Goal: Find contact information: Find contact information

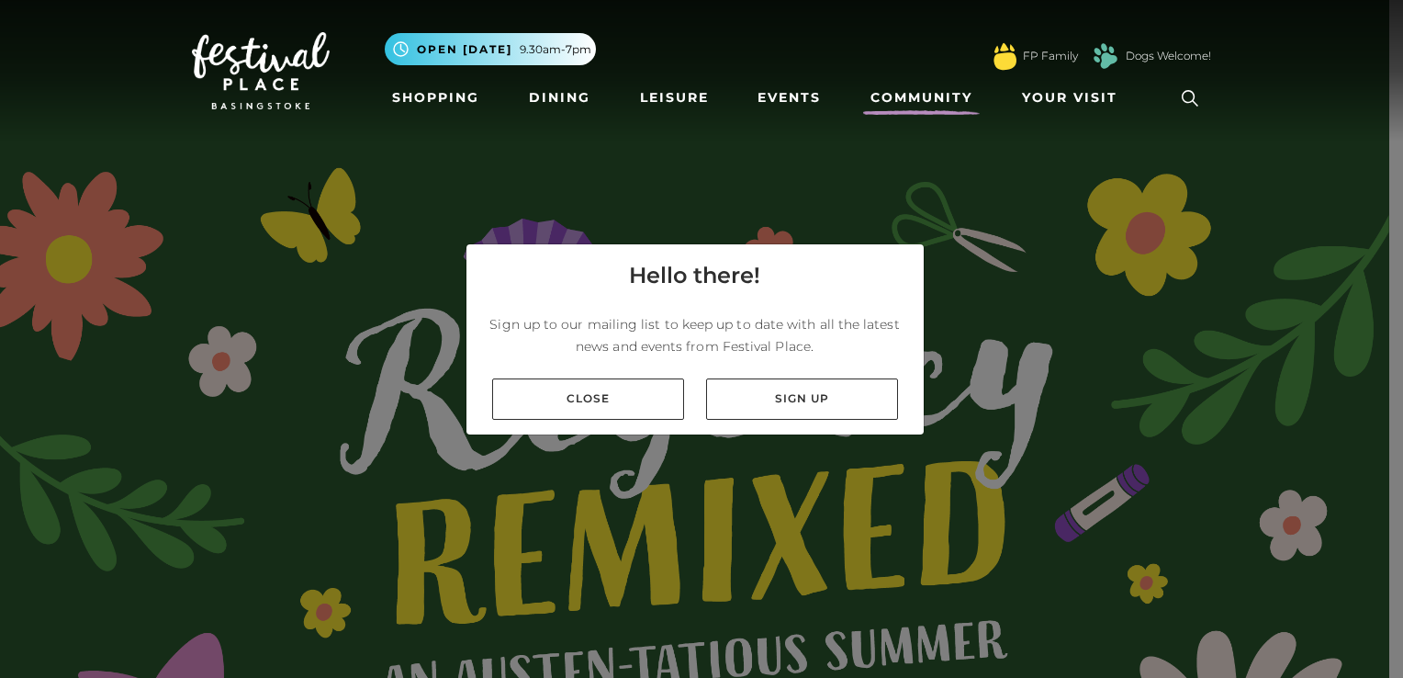
click at [924, 89] on link "Community" at bounding box center [921, 98] width 117 height 34
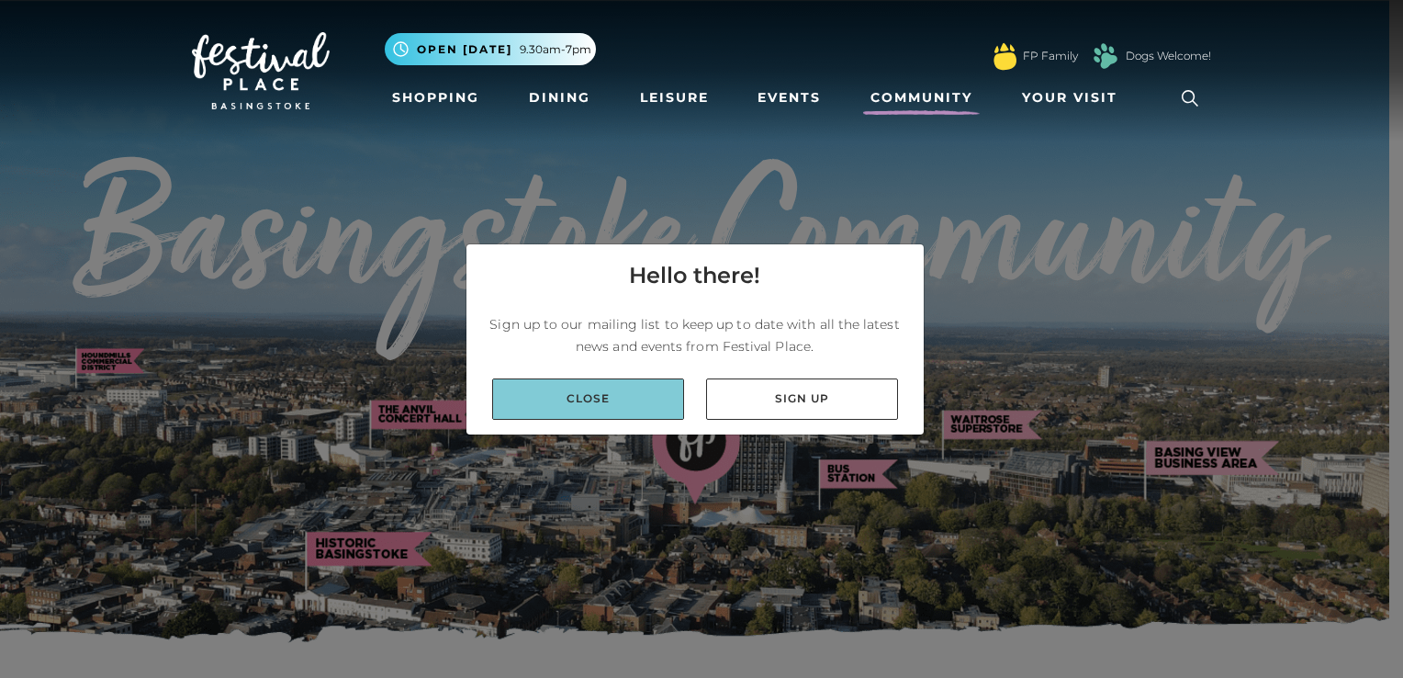
click at [565, 391] on link "Close" at bounding box center [588, 398] width 192 height 41
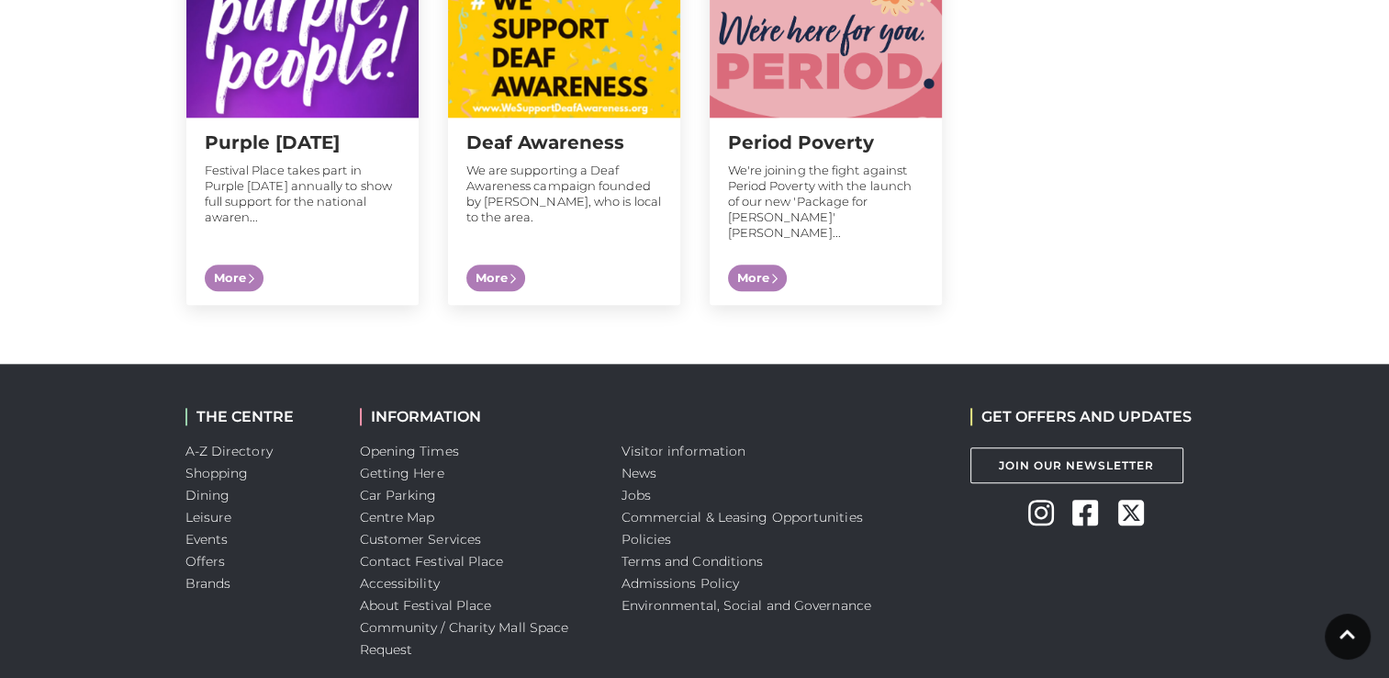
scroll to position [2020, 0]
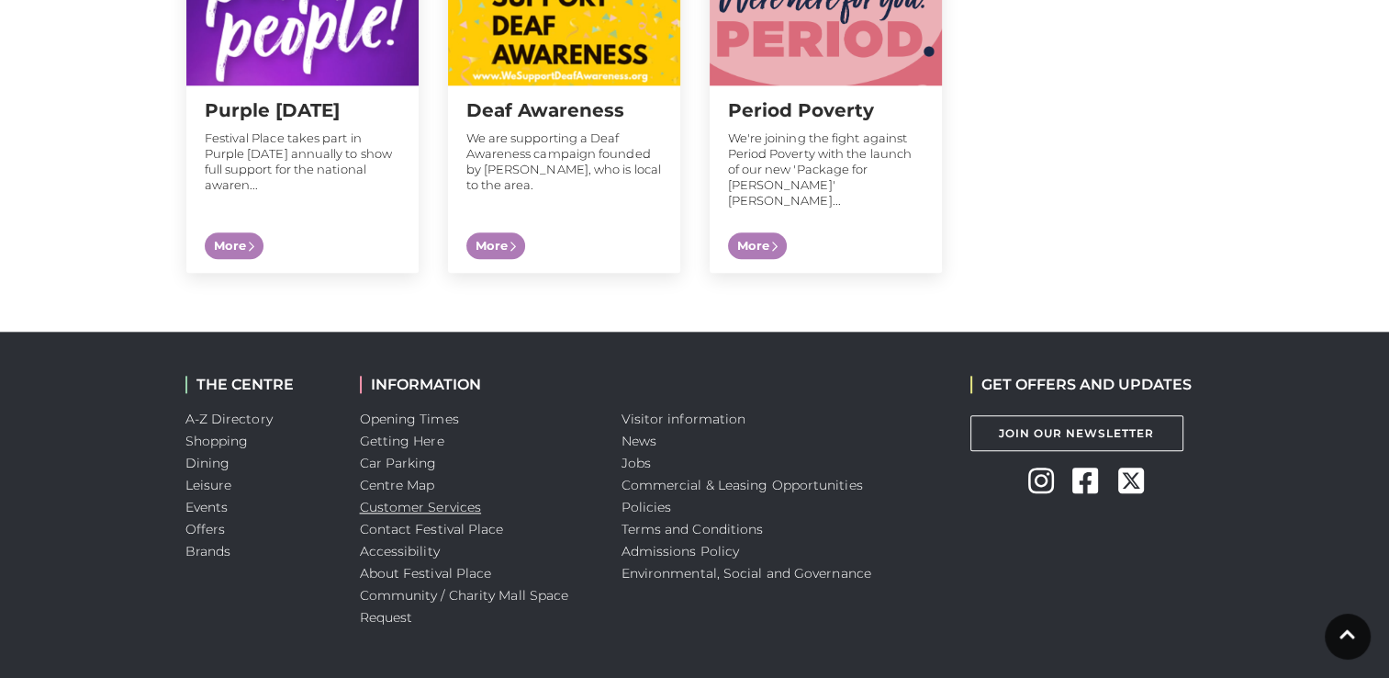
click at [418, 499] on link "Customer Services" at bounding box center [421, 507] width 122 height 17
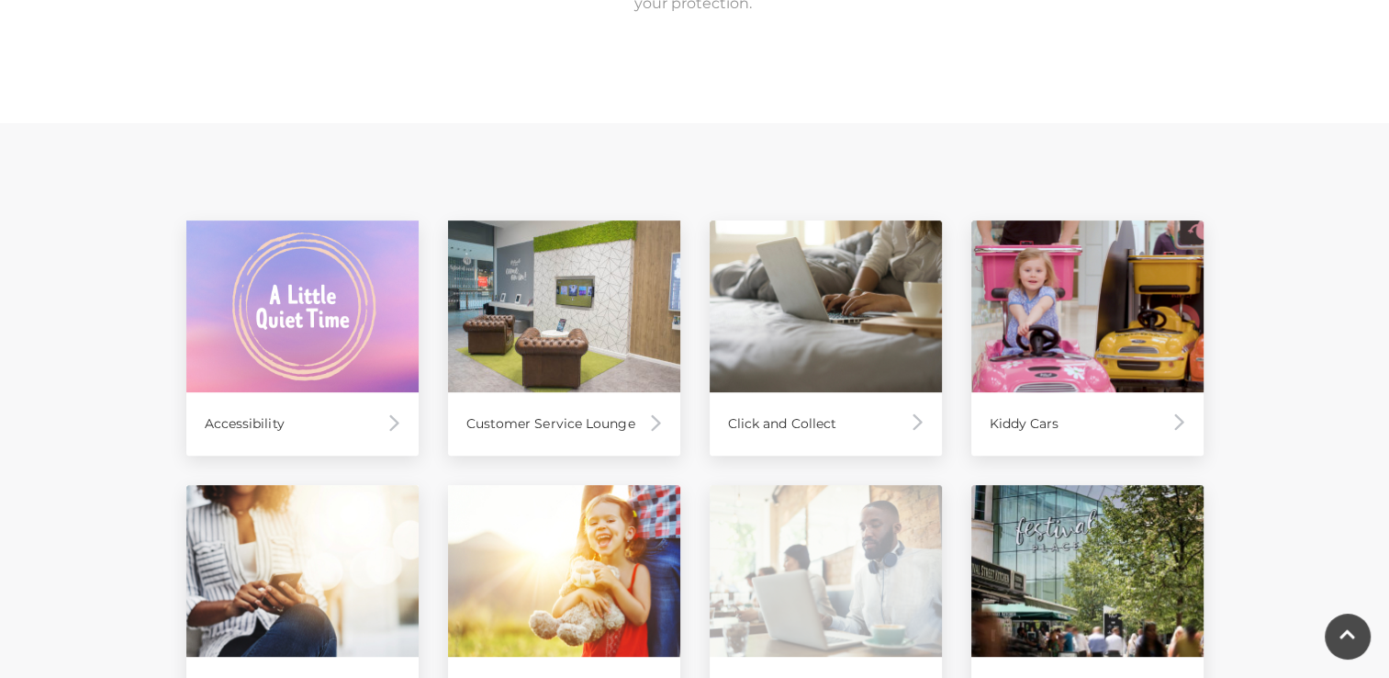
scroll to position [826, 0]
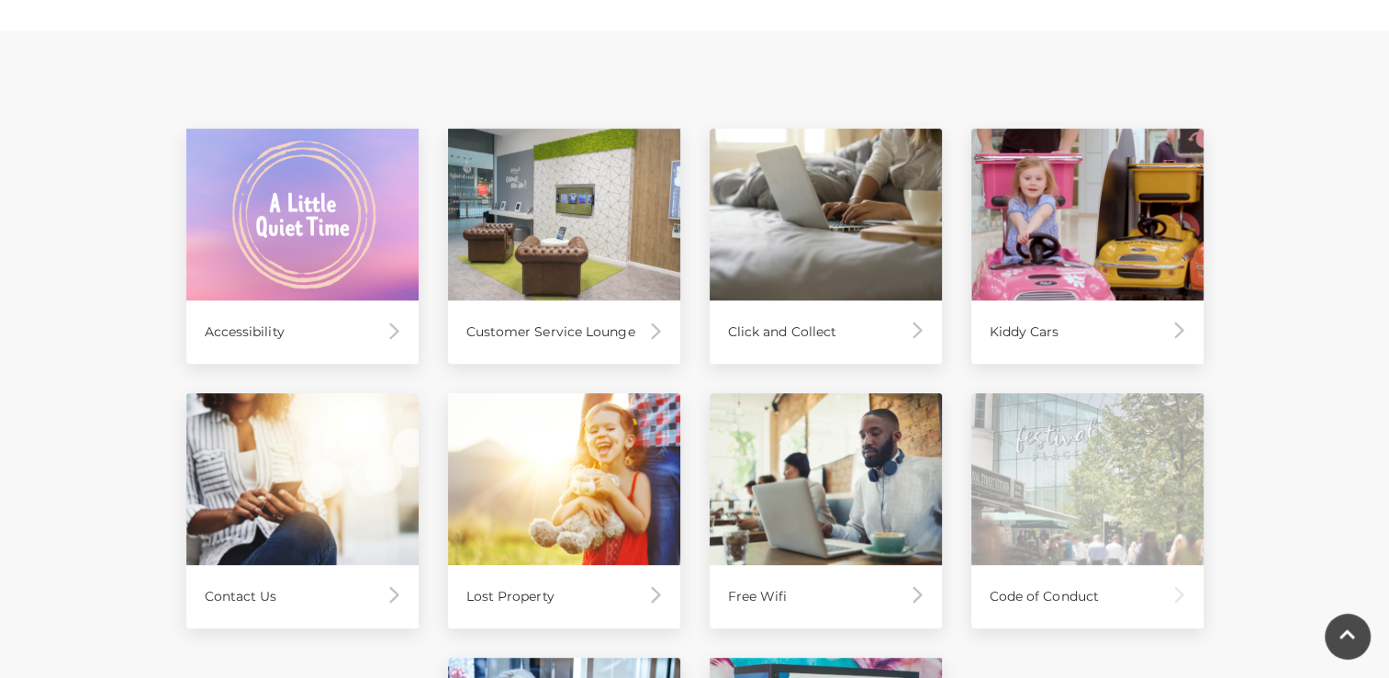
click at [1186, 585] on div "Code of Conduct" at bounding box center [1088, 596] width 232 height 63
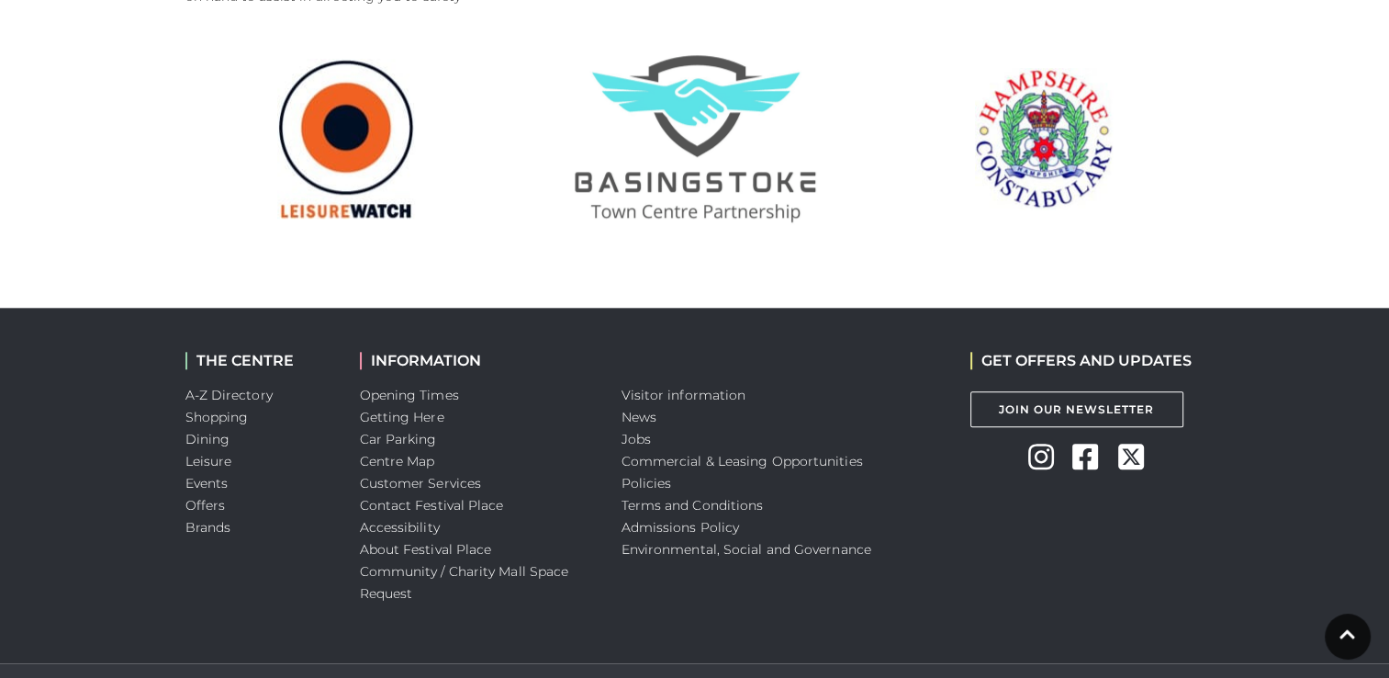
scroll to position [1931, 0]
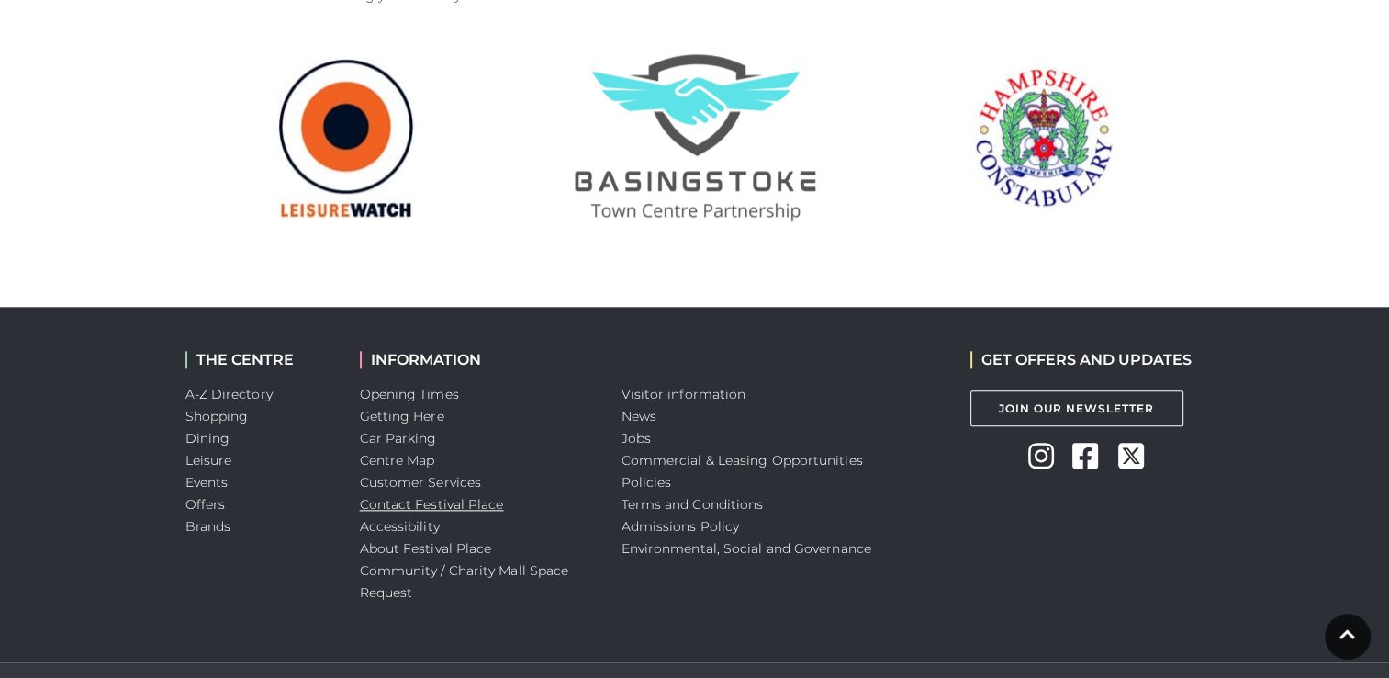
click at [397, 496] on link "Contact Festival Place" at bounding box center [432, 504] width 144 height 17
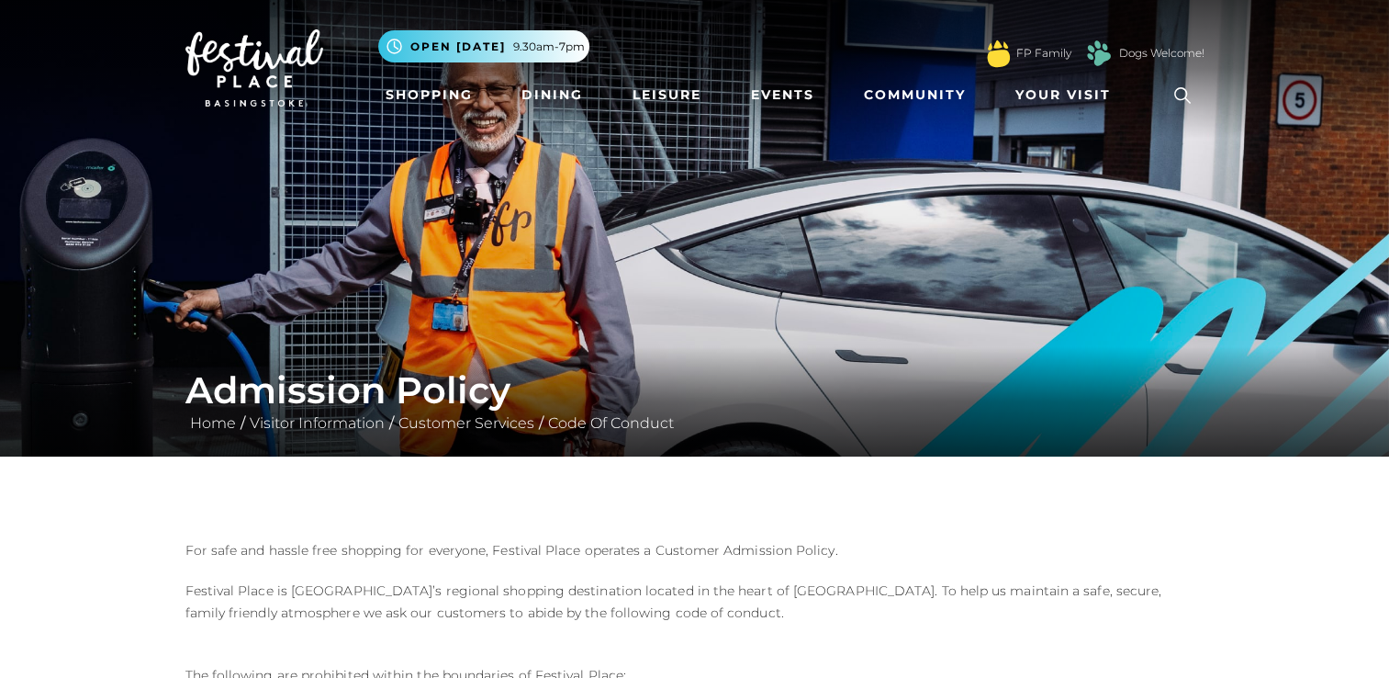
scroll to position [0, 0]
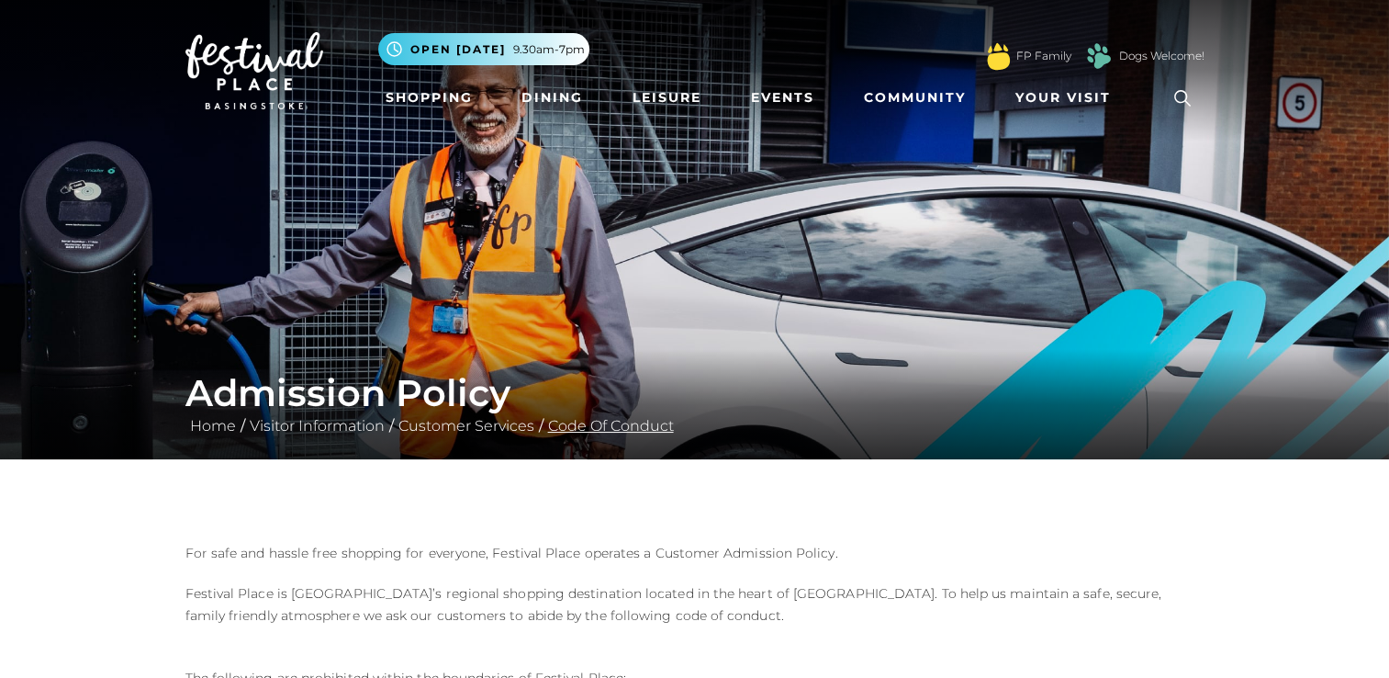
click at [616, 421] on link "Code Of Conduct" at bounding box center [611, 425] width 135 height 17
